Goal: Information Seeking & Learning: Find specific fact

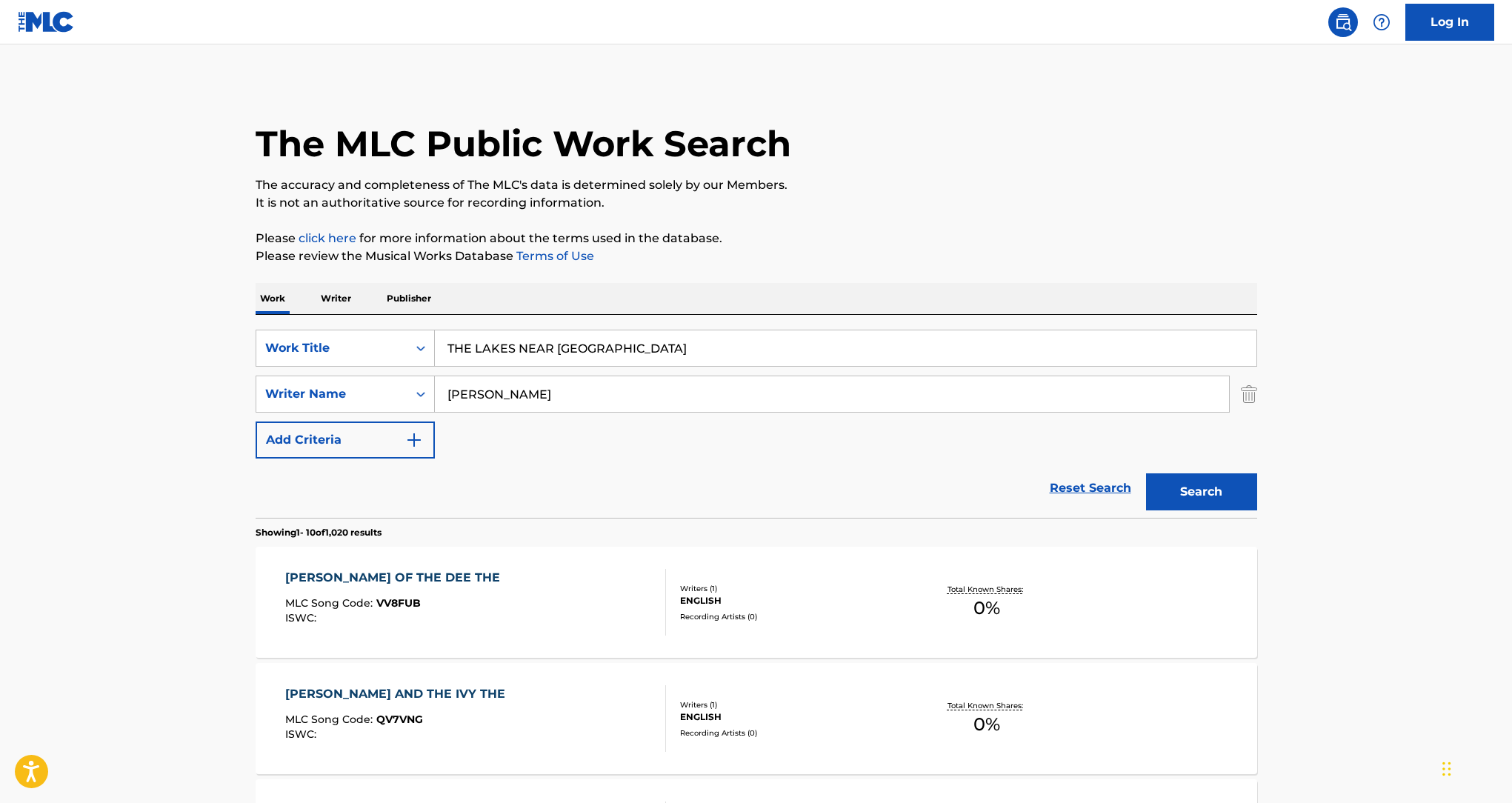
type input "[PERSON_NAME]"
click at [630, 356] on input "THE LAKES NEAR [GEOGRAPHIC_DATA]" at bounding box center [845, 348] width 821 height 36
type input "fallin"
click at [1146, 473] on button "Search" at bounding box center [1201, 492] width 111 height 37
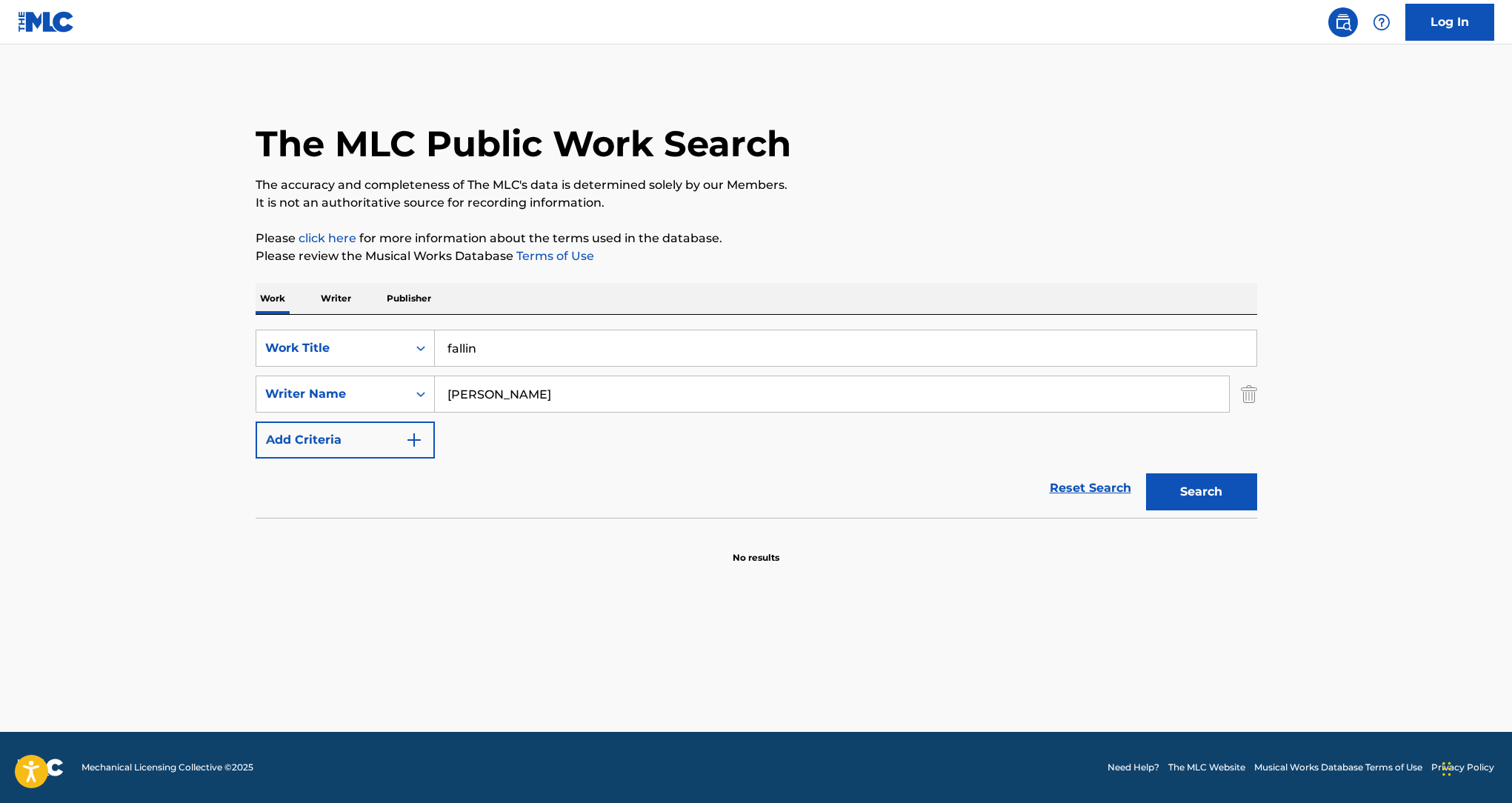
click at [561, 413] on div "SearchWithCriteria0618642b-4860-4dbf-812a-d8e8db8dc95b Work Title fallin Search…" at bounding box center [756, 394] width 1002 height 129
click at [566, 399] on input "[PERSON_NAME]" at bounding box center [832, 394] width 795 height 36
paste input "[PERSON_NAME]"
type input "[PERSON_NAME]"
click at [569, 364] on input "fallin" at bounding box center [845, 348] width 821 height 36
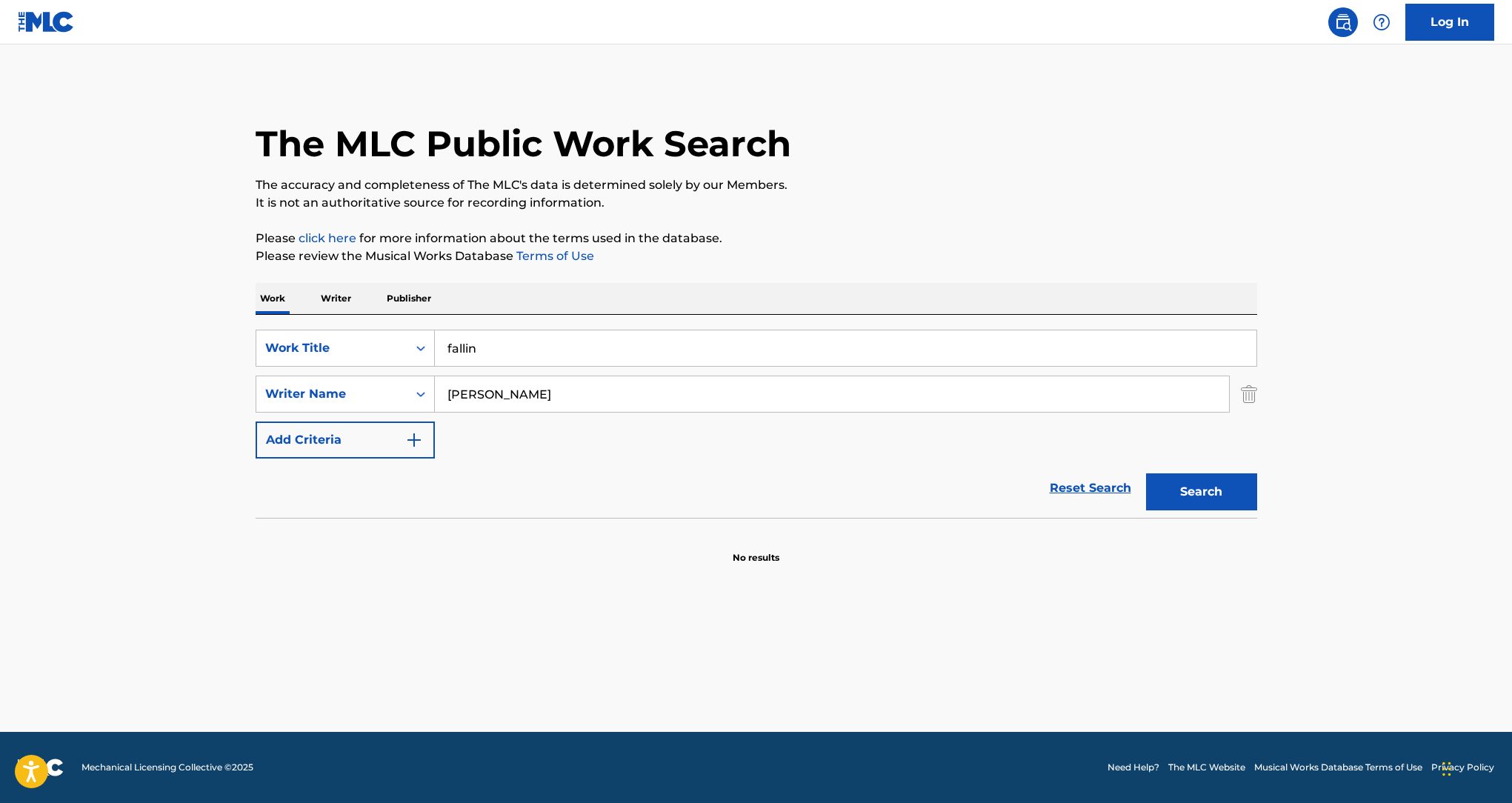
click at [622, 343] on input "fallin" at bounding box center [845, 348] width 821 height 36
paste input "MERRY GO ROUND"
type input "MERRY GO ROUND"
click at [1187, 472] on div "Search" at bounding box center [1198, 488] width 119 height 59
click at [1195, 486] on button "Search" at bounding box center [1201, 492] width 111 height 37
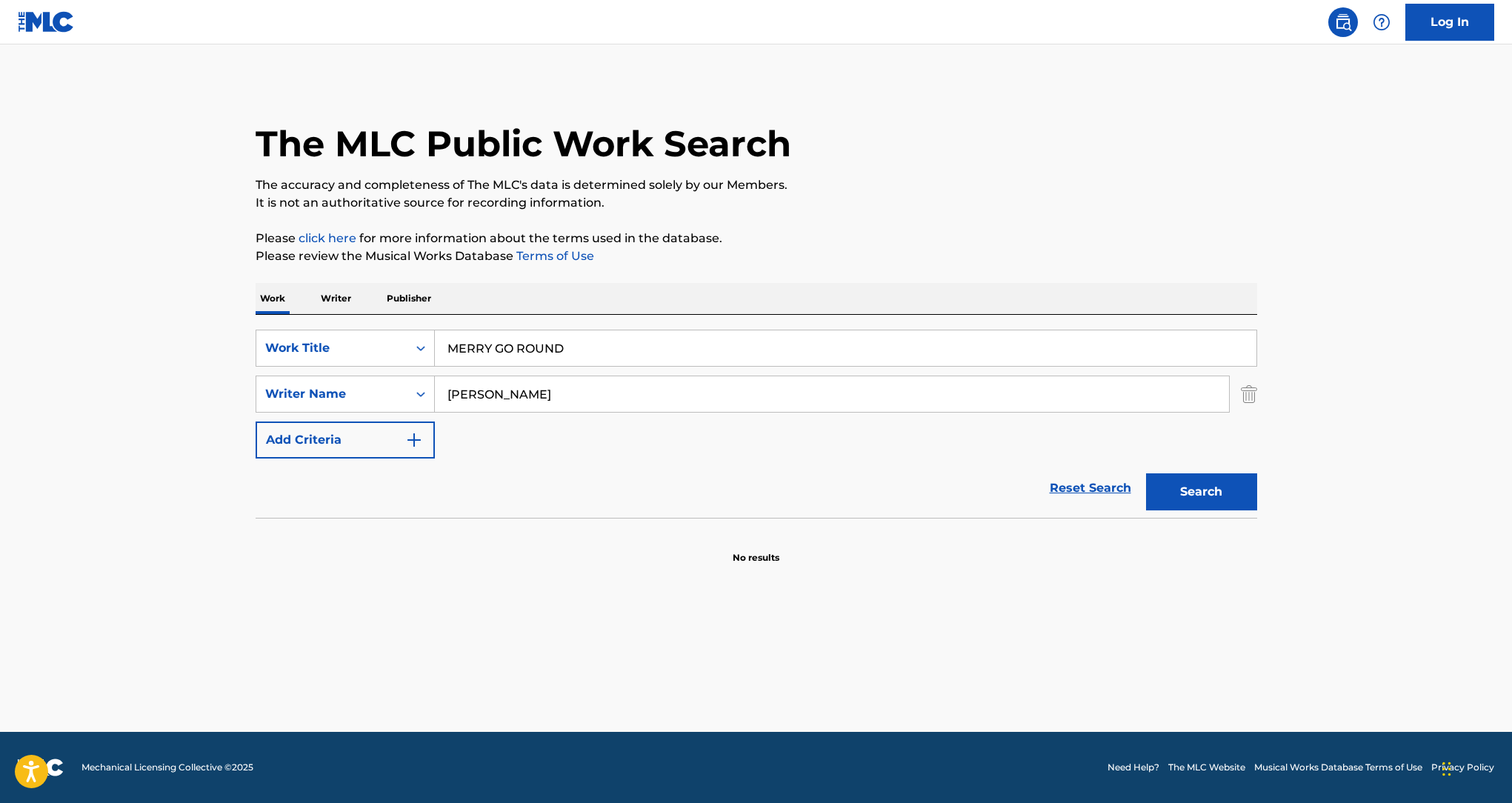
click at [598, 359] on input "MERRY GO ROUND" at bounding box center [845, 348] width 821 height 36
click at [676, 401] on input "[PERSON_NAME]" at bounding box center [832, 394] width 795 height 36
paste input "[PERSON_NAME]"
type input "[PERSON_NAME]"
click at [643, 351] on input "MERRY GO ROUND" at bounding box center [845, 348] width 821 height 36
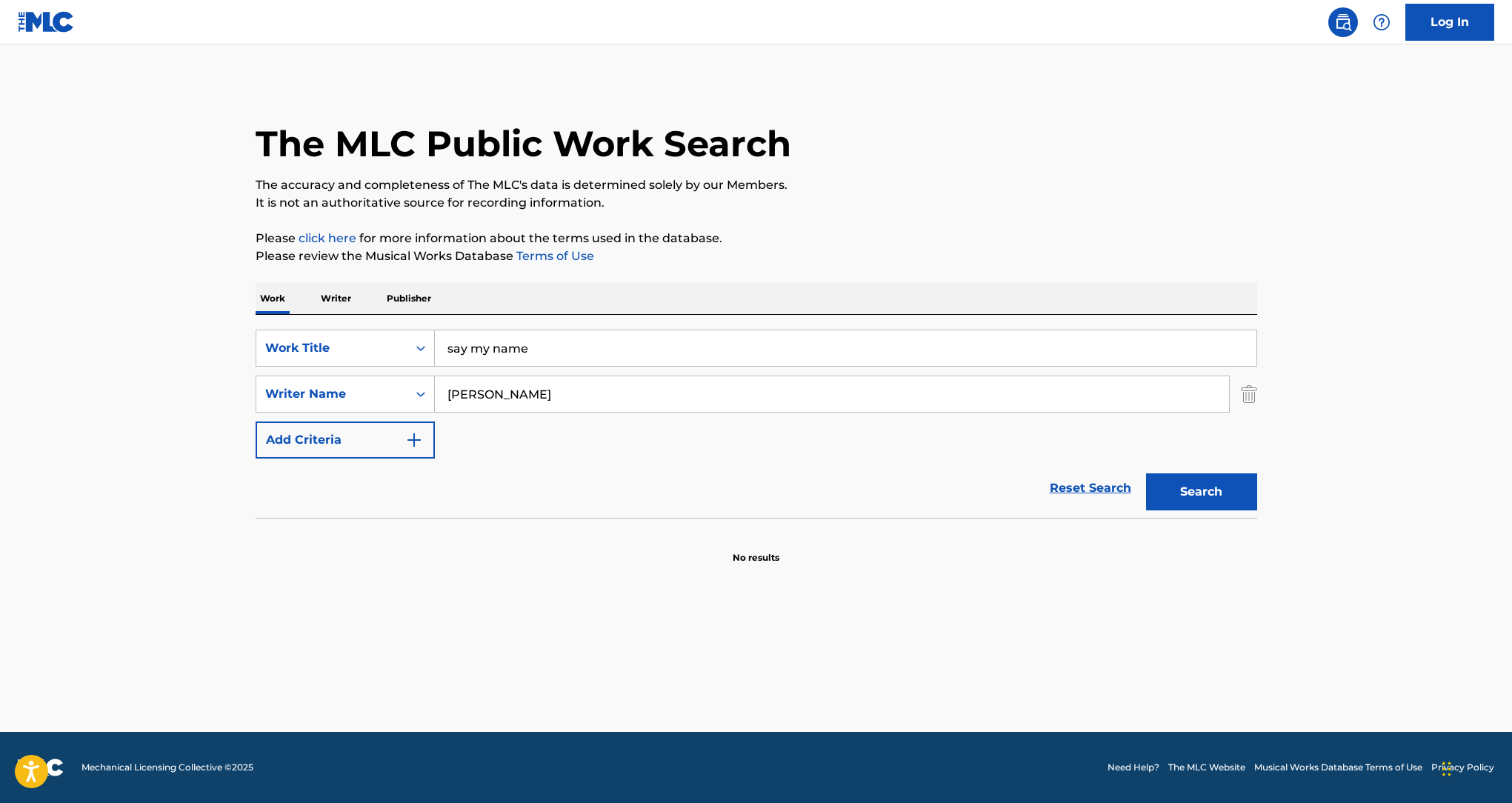
type input "say my name"
click at [1146, 473] on button "Search" at bounding box center [1201, 492] width 111 height 37
click at [717, 394] on input "[PERSON_NAME]" at bounding box center [832, 394] width 795 height 36
paste input "Lazerne [PERSON_NAME]"
click at [1199, 470] on div "Search" at bounding box center [1198, 488] width 119 height 59
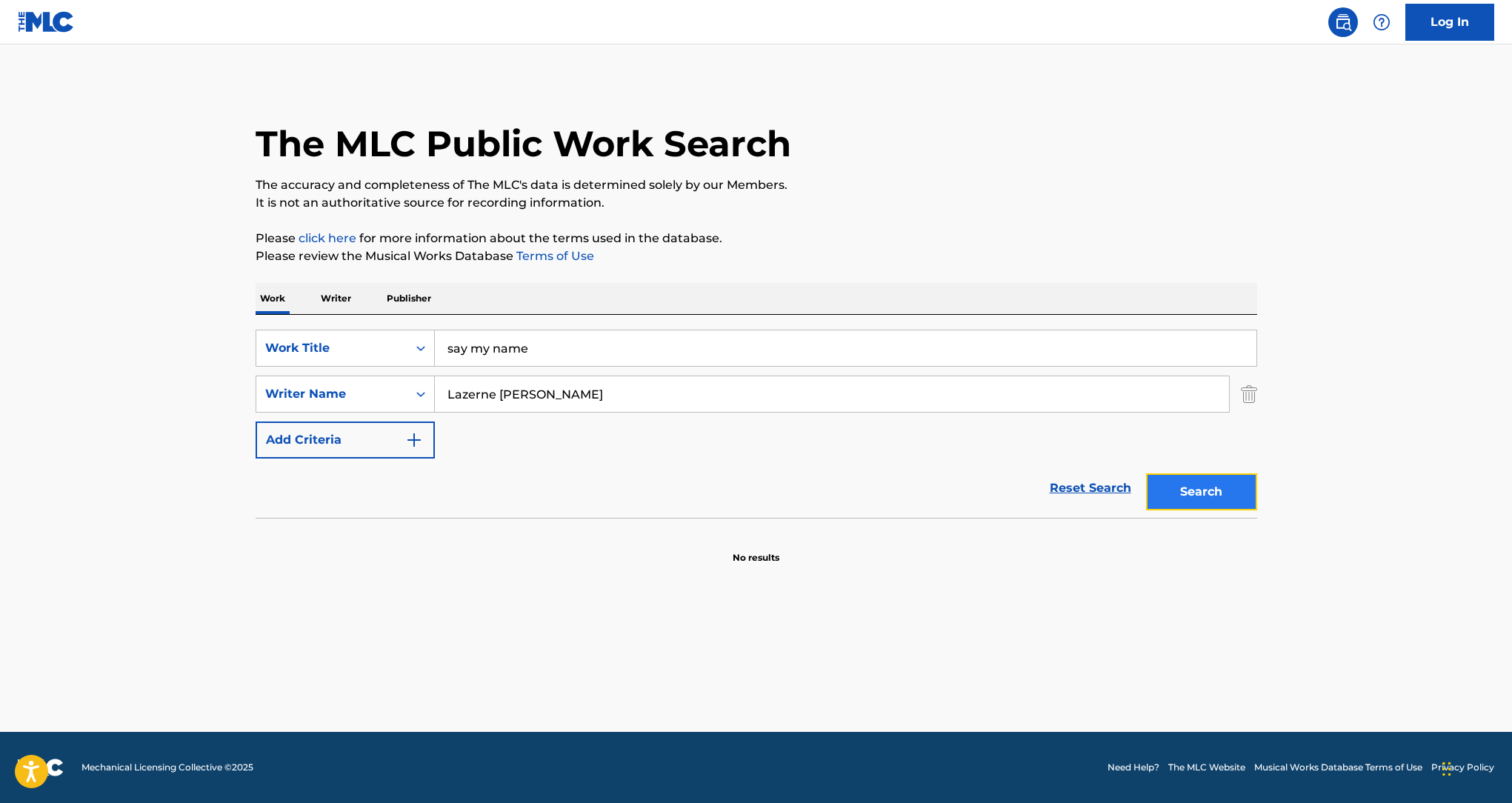
click at [1204, 487] on button "Search" at bounding box center [1201, 492] width 111 height 37
click at [816, 391] on input "Lazerne [PERSON_NAME]" at bounding box center [832, 394] width 795 height 36
paste input "[PERSON_NAME]"
click at [1225, 493] on button "Search" at bounding box center [1201, 492] width 111 height 37
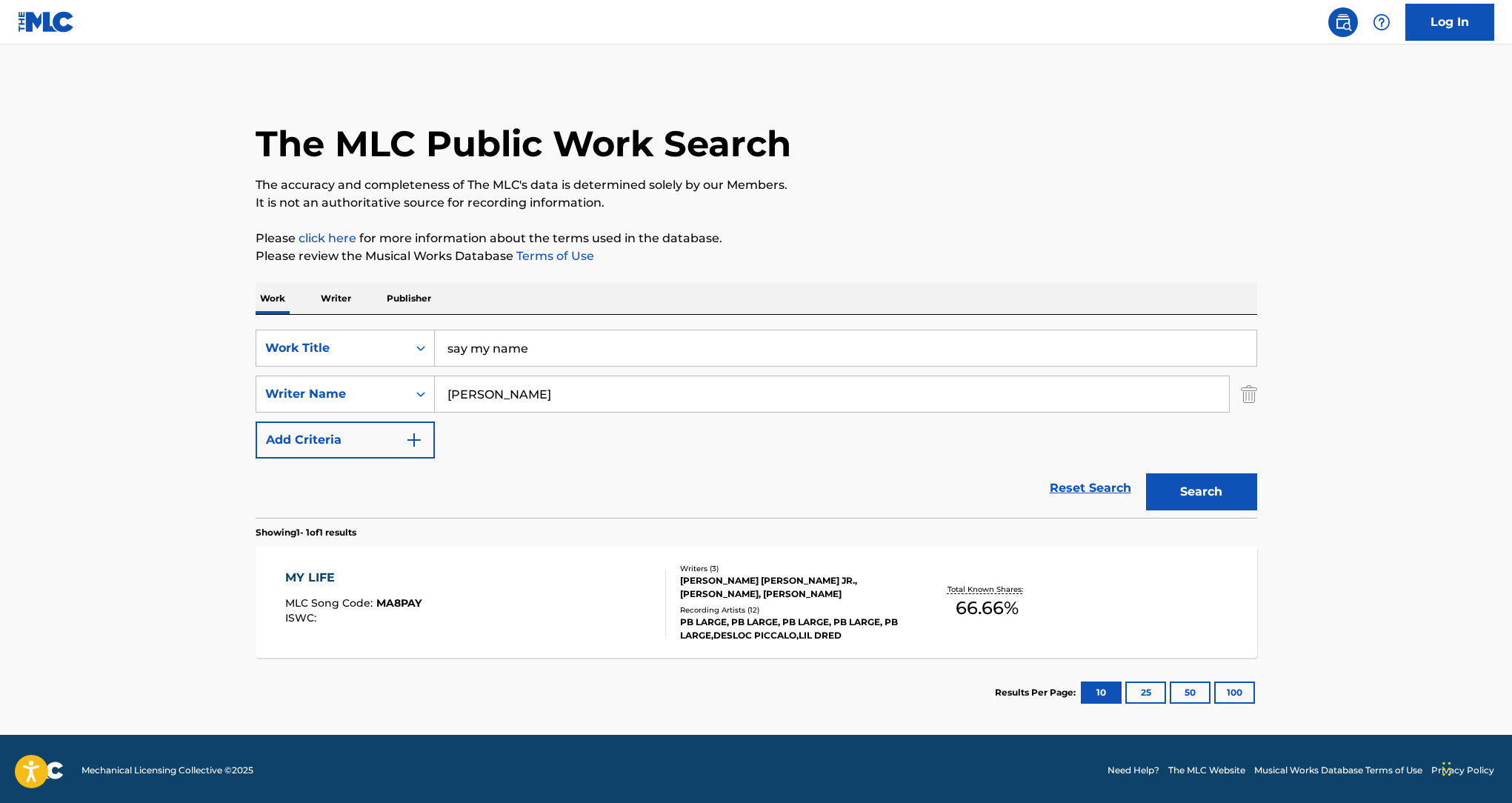
click at [635, 396] on input "[PERSON_NAME]" at bounding box center [832, 394] width 795 height 36
click at [1146, 473] on button "Search" at bounding box center [1201, 492] width 111 height 37
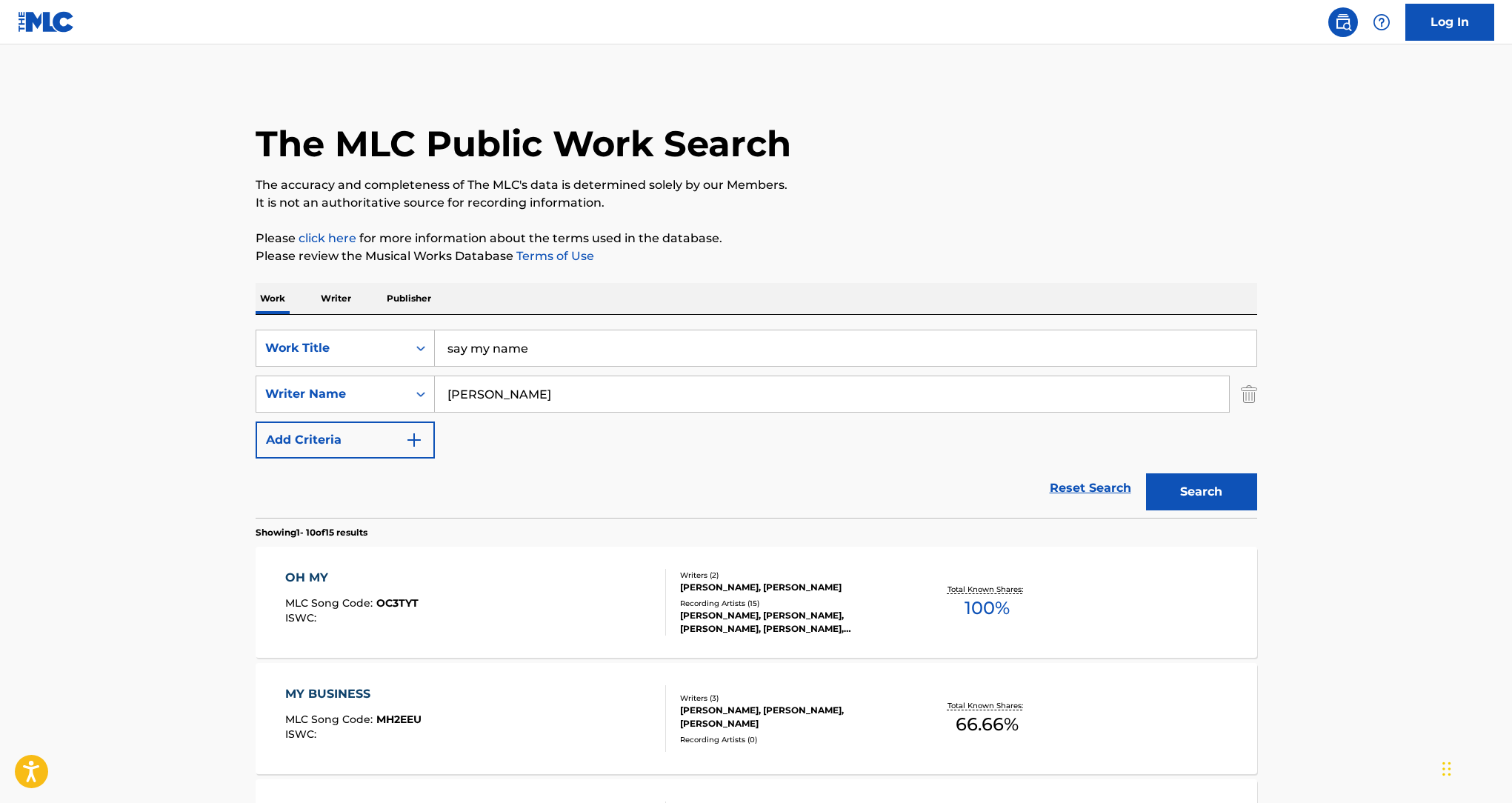
click at [524, 406] on input "[PERSON_NAME]" at bounding box center [832, 394] width 795 height 36
paste input "[PERSON_NAME]"
type input "[PERSON_NAME]"
click at [561, 343] on input "say my name" at bounding box center [845, 348] width 821 height 36
drag, startPoint x: 481, startPoint y: 351, endPoint x: 556, endPoint y: 360, distance: 75.5
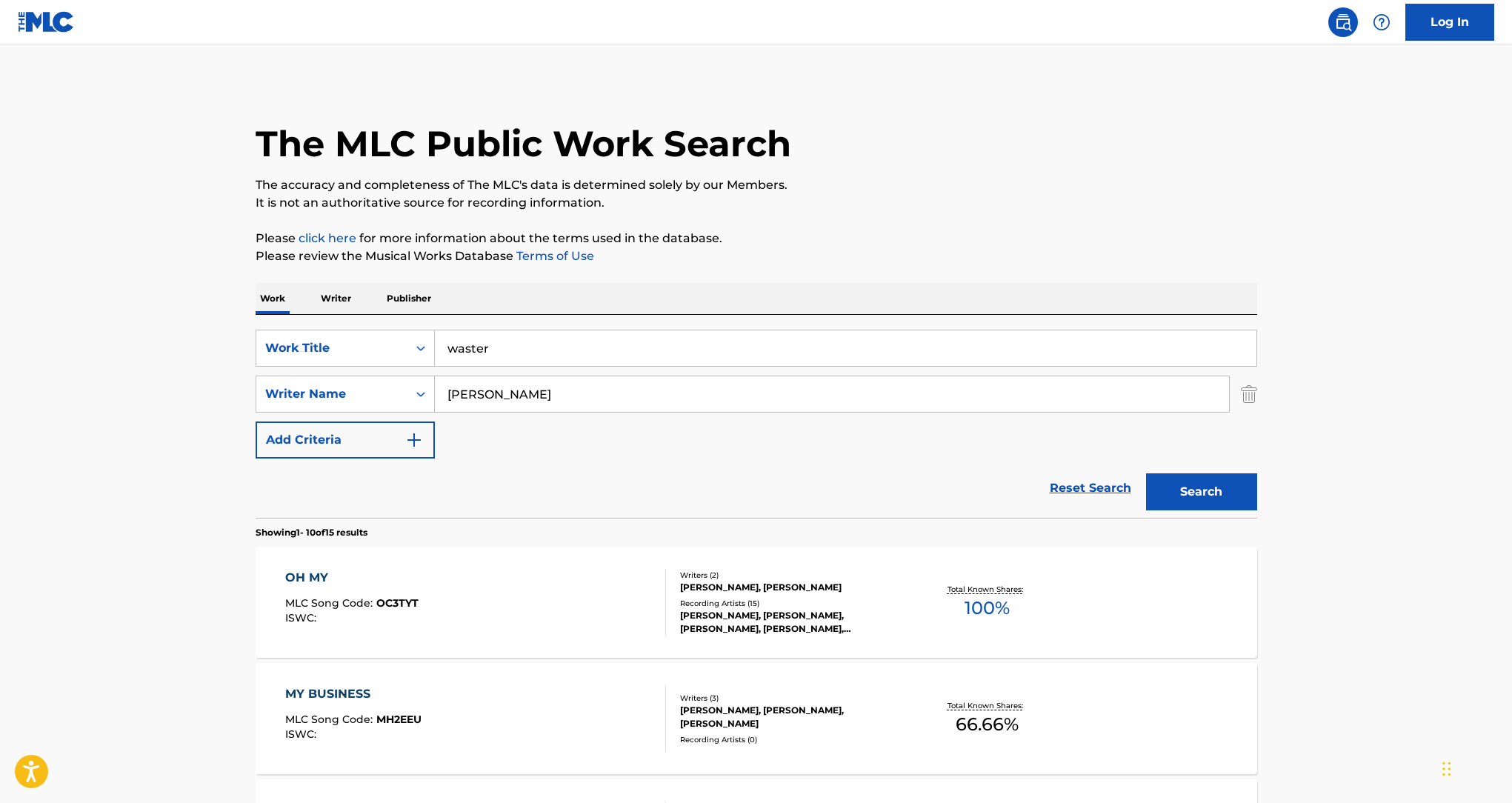
click at [541, 358] on input "waster" at bounding box center [845, 348] width 821 height 36
type input "wasted"
click at [1214, 486] on button "Search" at bounding box center [1201, 492] width 111 height 37
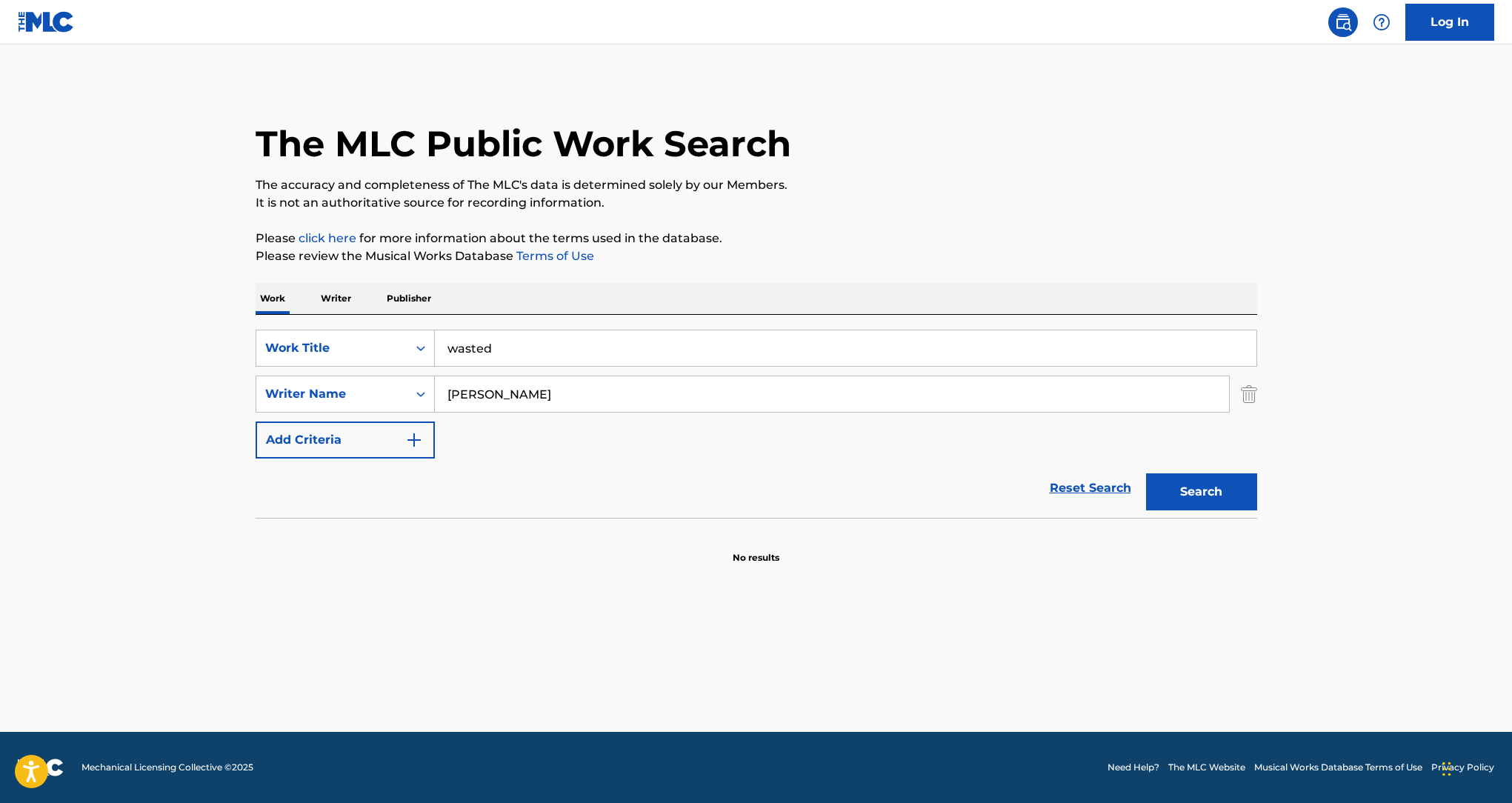
click at [560, 404] on input "[PERSON_NAME]" at bounding box center [832, 394] width 795 height 36
paste input "[PERSON_NAME]"
type input "[PERSON_NAME]"
click at [1199, 489] on button "Search" at bounding box center [1201, 492] width 111 height 37
